Goal: Task Accomplishment & Management: Manage account settings

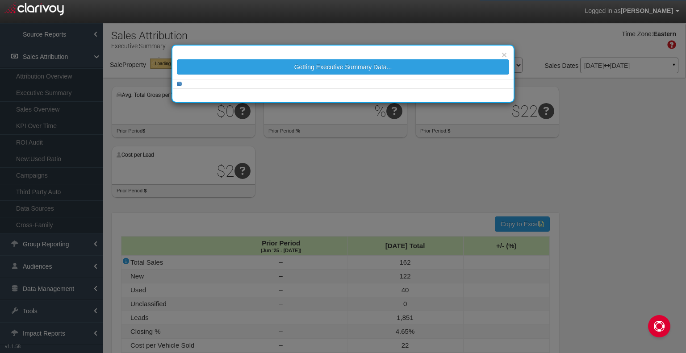
select select "object:1802"
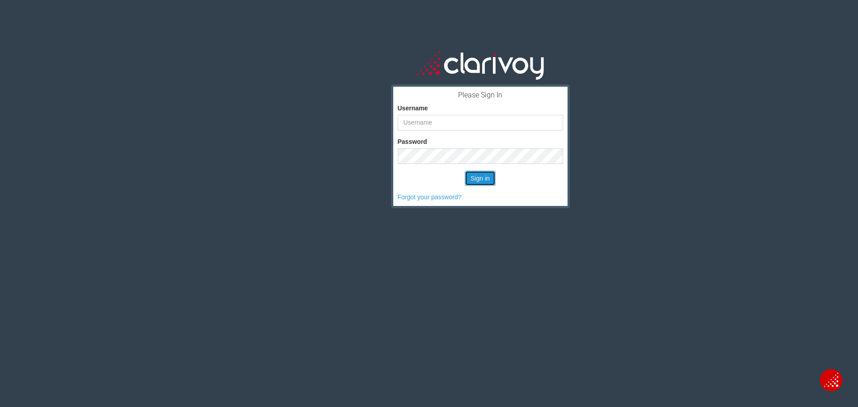
click at [474, 178] on button "Sign in" at bounding box center [480, 178] width 31 height 15
click at [472, 123] on input "Username" at bounding box center [480, 123] width 165 height 16
type input "[PERSON_NAME]"
drag, startPoint x: 470, startPoint y: 178, endPoint x: 451, endPoint y: 177, distance: 18.8
click at [469, 178] on button "Sign in" at bounding box center [480, 178] width 31 height 15
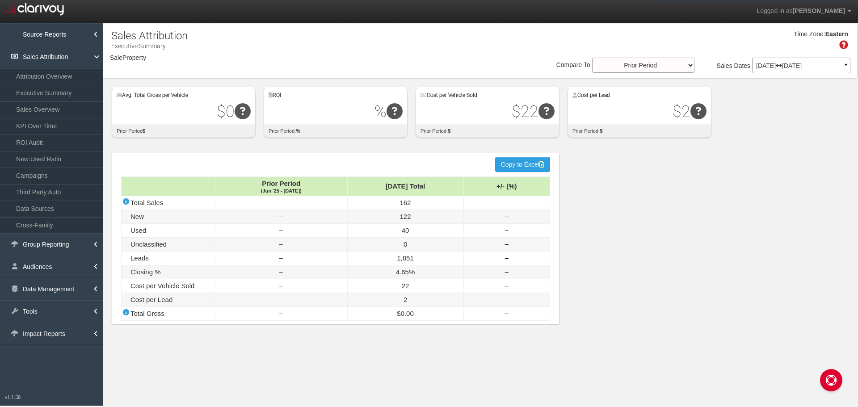
select select "object:1811"
